Goal: Transaction & Acquisition: Purchase product/service

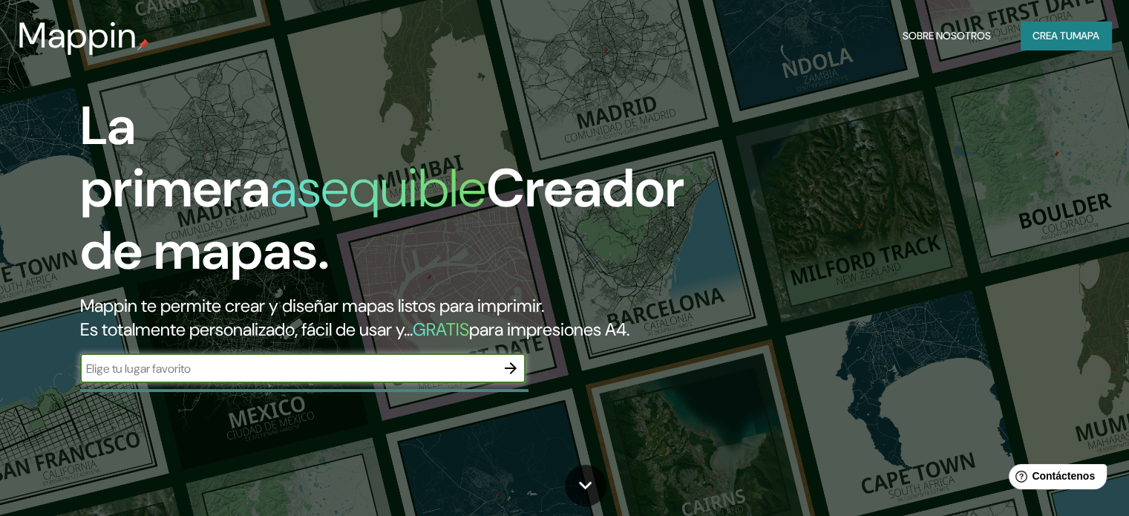
click at [419, 377] on input "text" at bounding box center [288, 368] width 416 height 17
drag, startPoint x: 494, startPoint y: 384, endPoint x: 502, endPoint y: 388, distance: 8.7
click at [496, 383] on div "​" at bounding box center [302, 368] width 445 height 30
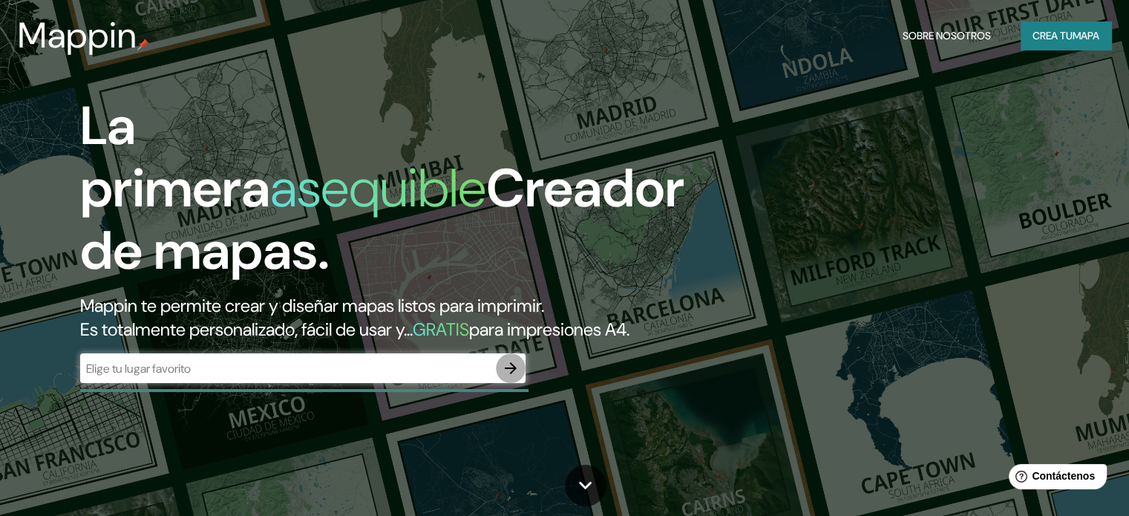
click at [505, 377] on icon "button" at bounding box center [511, 368] width 18 height 18
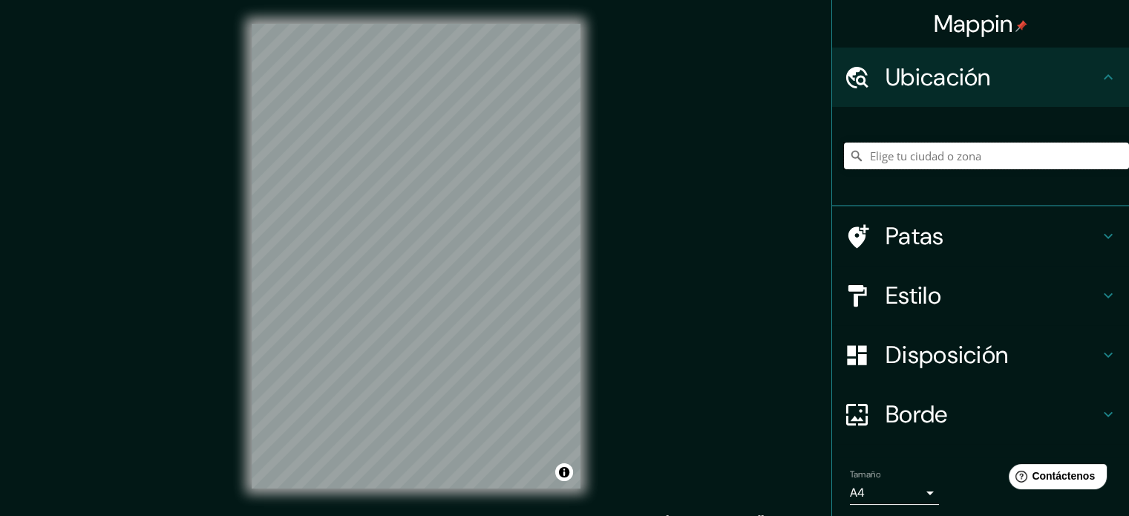
click at [950, 160] on input "Elige tu ciudad o zona" at bounding box center [986, 156] width 285 height 27
type input "Acacias, [GEOGRAPHIC_DATA], [GEOGRAPHIC_DATA], [GEOGRAPHIC_DATA]"
click at [1113, 158] on icon "Claro" at bounding box center [1117, 155] width 9 height 9
click at [1007, 154] on input "Elige tu ciudad o zona" at bounding box center [986, 156] width 285 height 27
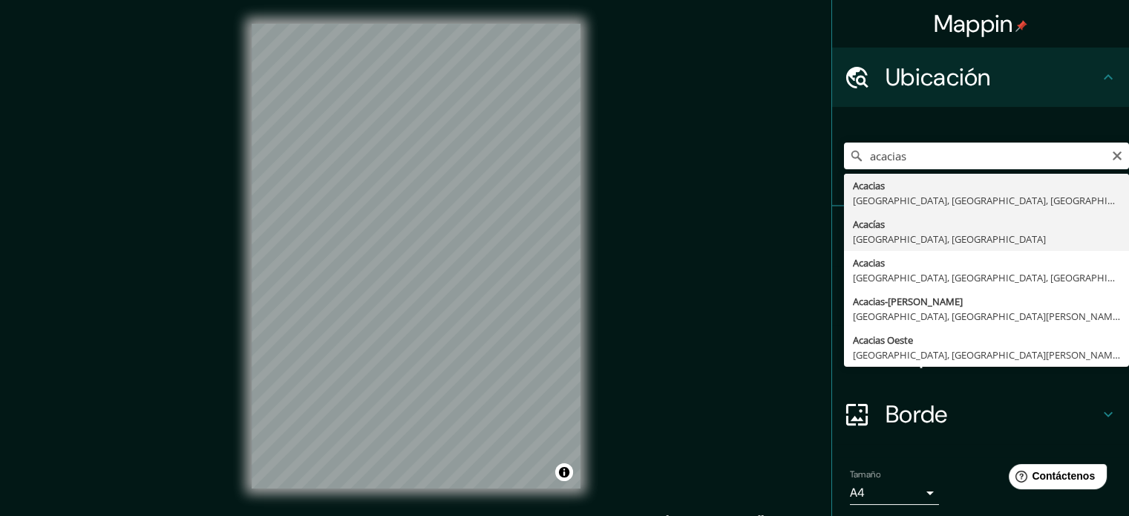
type input "Acacías, [GEOGRAPHIC_DATA], [GEOGRAPHIC_DATA]"
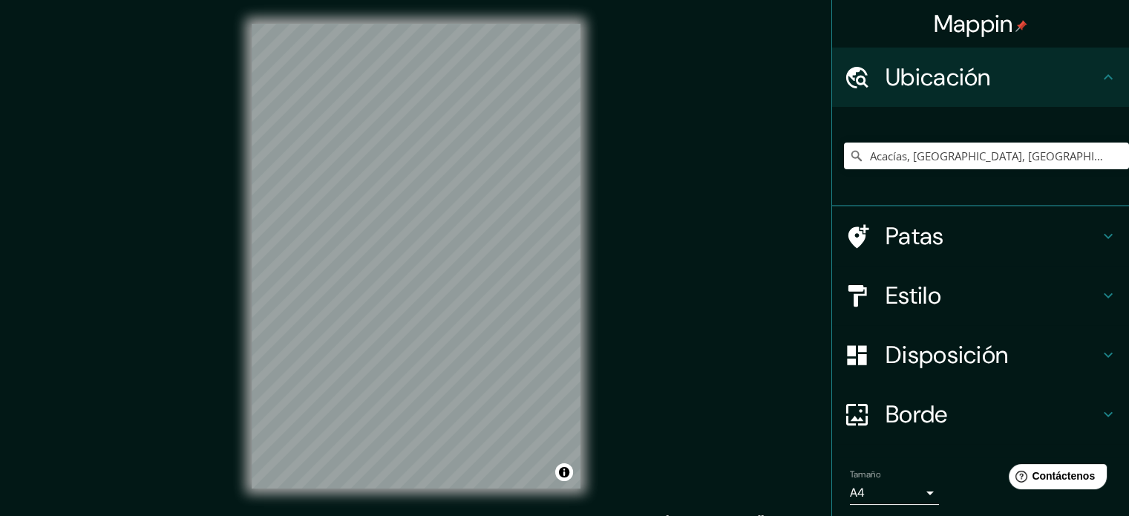
click at [942, 295] on h4 "Estilo" at bounding box center [993, 296] width 214 height 30
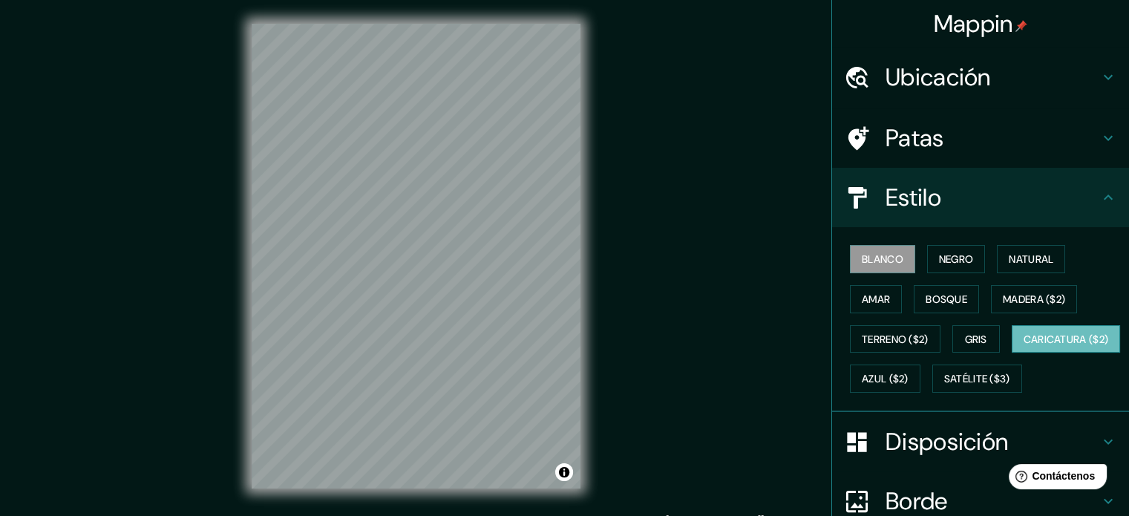
click at [1024, 349] on font "Caricatura ($2)" at bounding box center [1066, 339] width 85 height 19
click at [944, 386] on font "Satélite ($3)" at bounding box center [977, 379] width 66 height 13
